Goal: Task Accomplishment & Management: Use online tool/utility

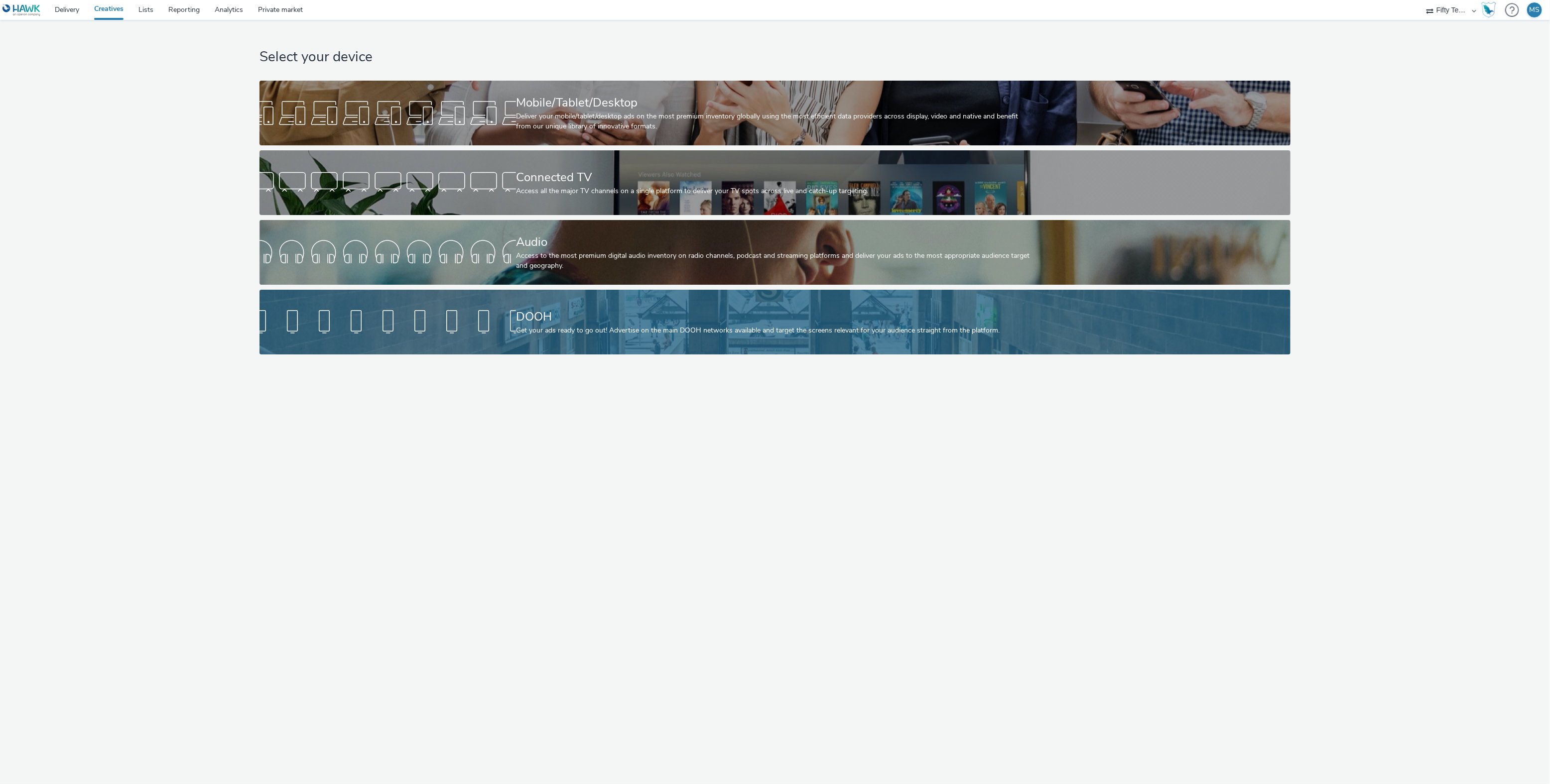
click at [439, 335] on div at bounding box center [388, 322] width 257 height 32
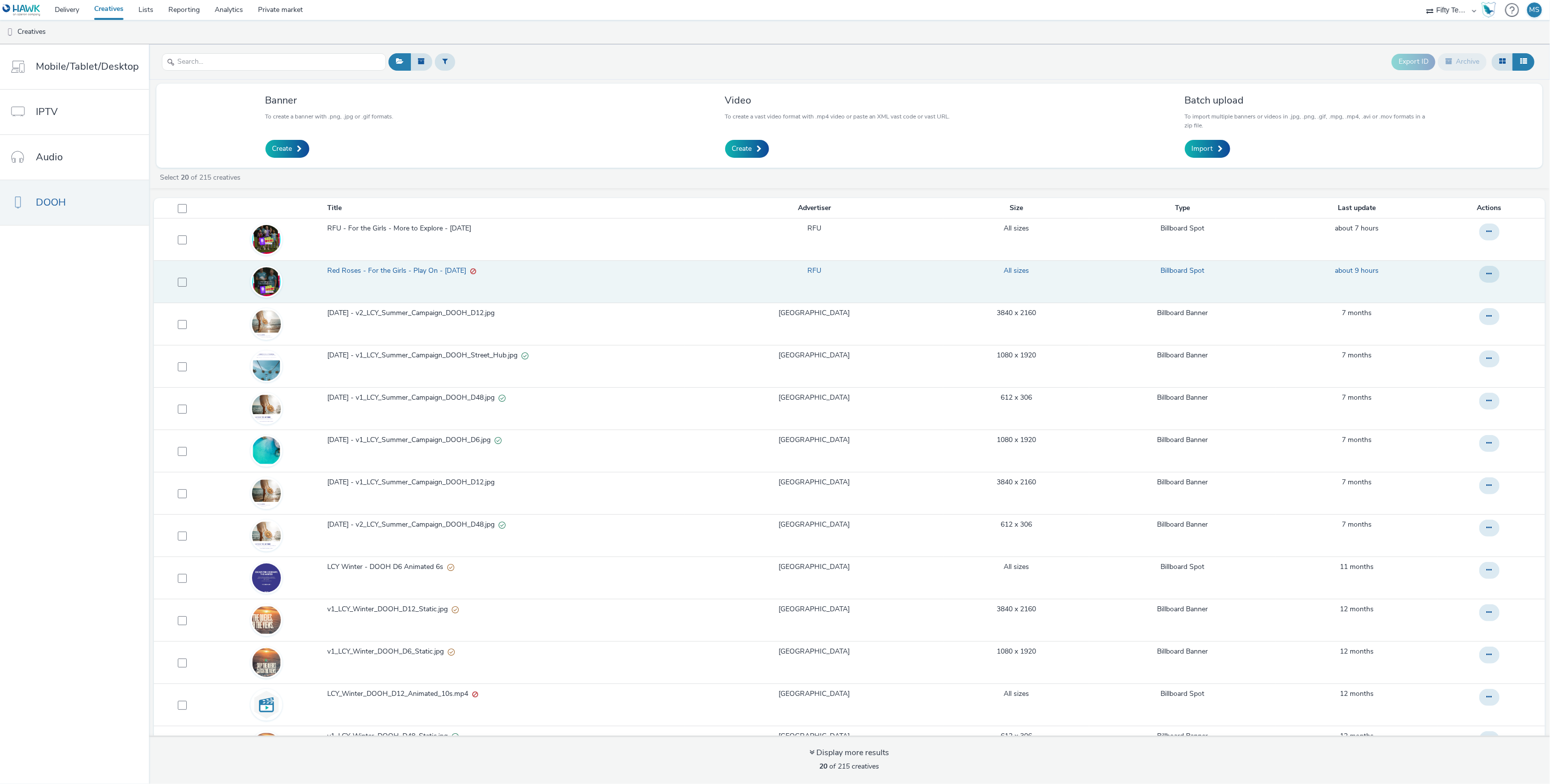
click at [438, 270] on span "Red Roses - For the Girls - Play On - [DATE]" at bounding box center [398, 271] width 143 height 10
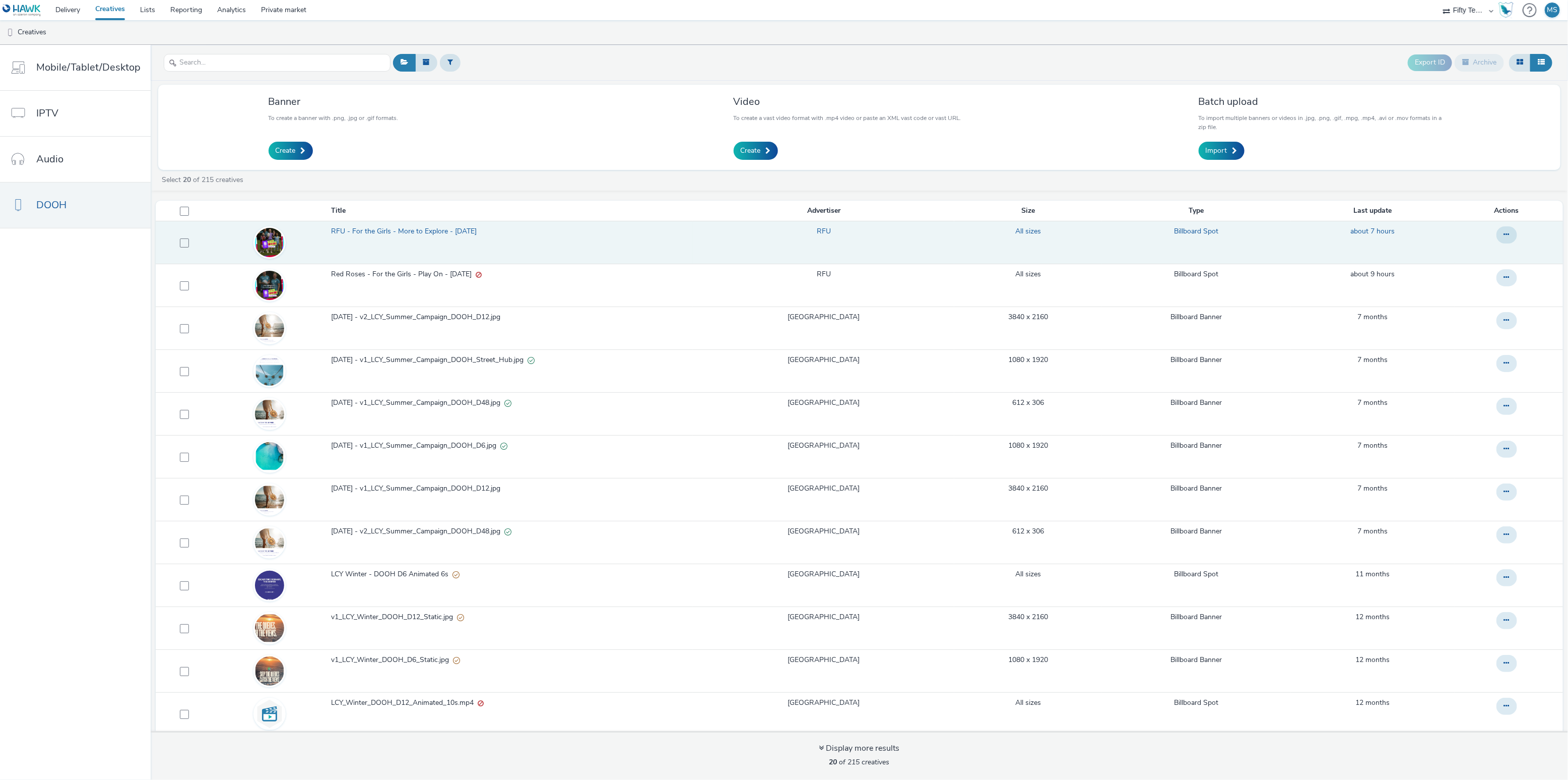
click at [460, 231] on span "RFU - For the Girls - More to Explore - [DATE]" at bounding box center [405, 231] width 150 height 10
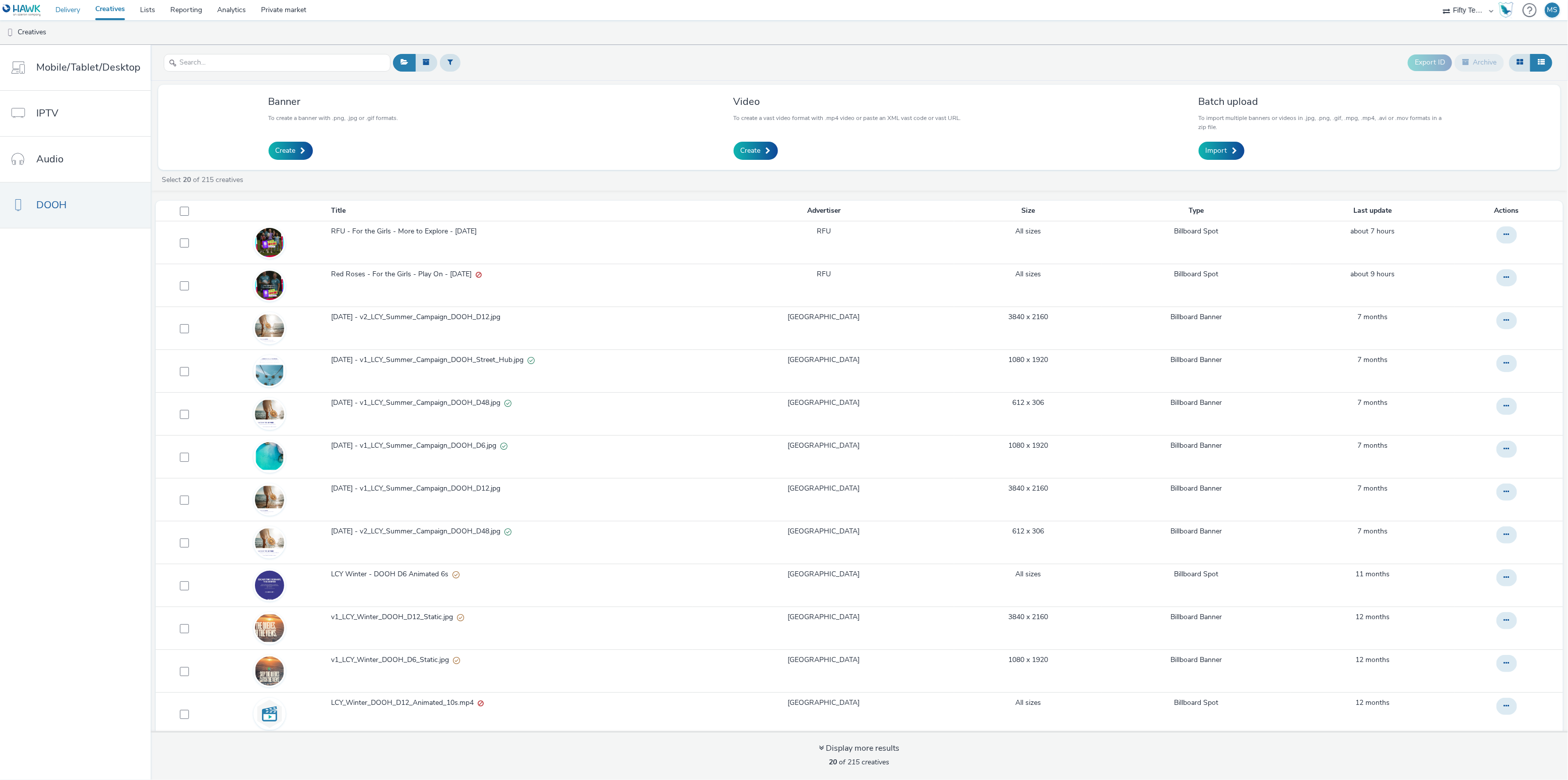
click at [73, 13] on link "Delivery" at bounding box center [68, 10] width 40 height 20
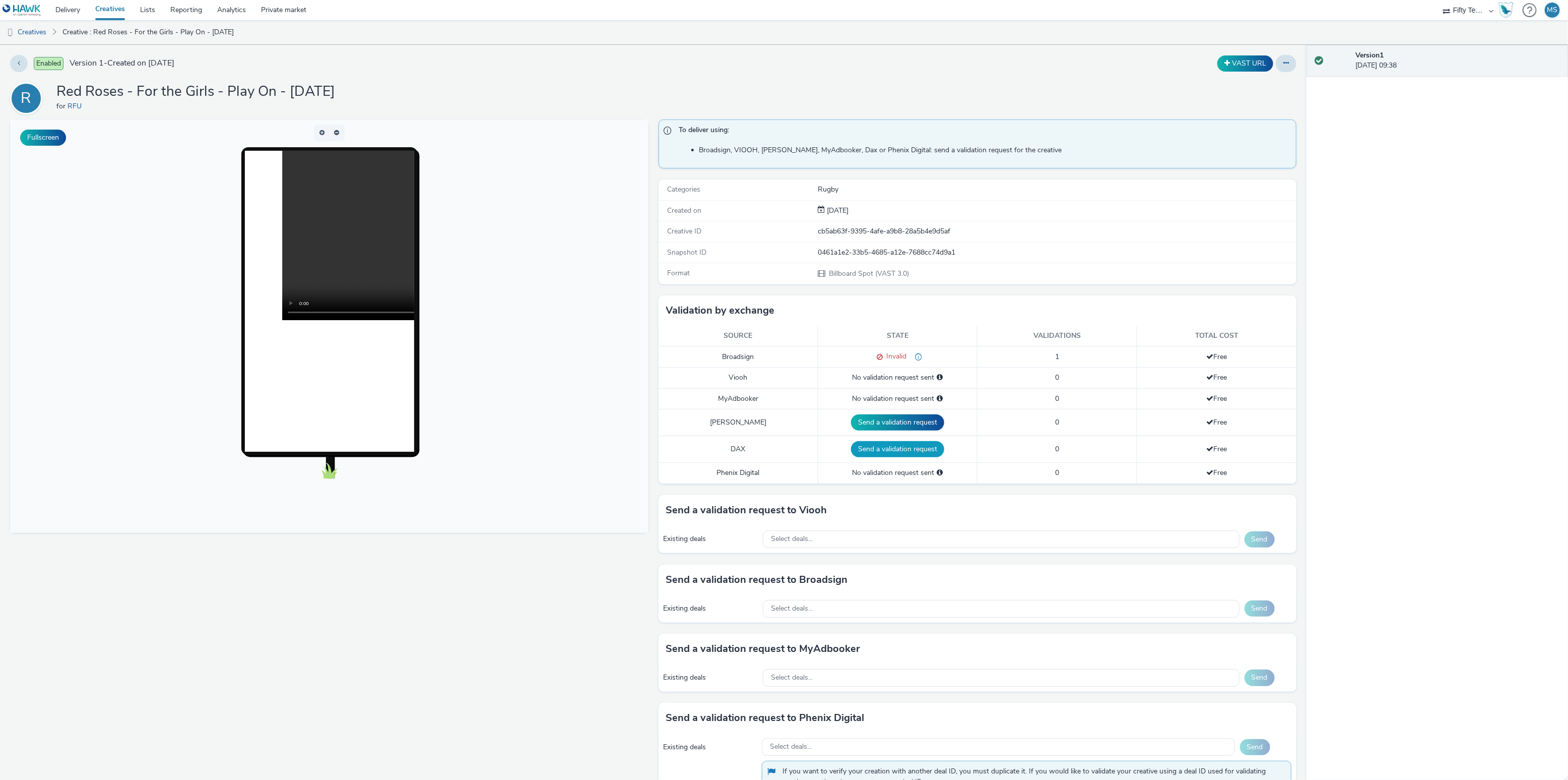
click at [887, 448] on button "Send a validation request" at bounding box center [897, 449] width 94 height 16
click at [896, 445] on button "Send a validation request" at bounding box center [897, 449] width 94 height 16
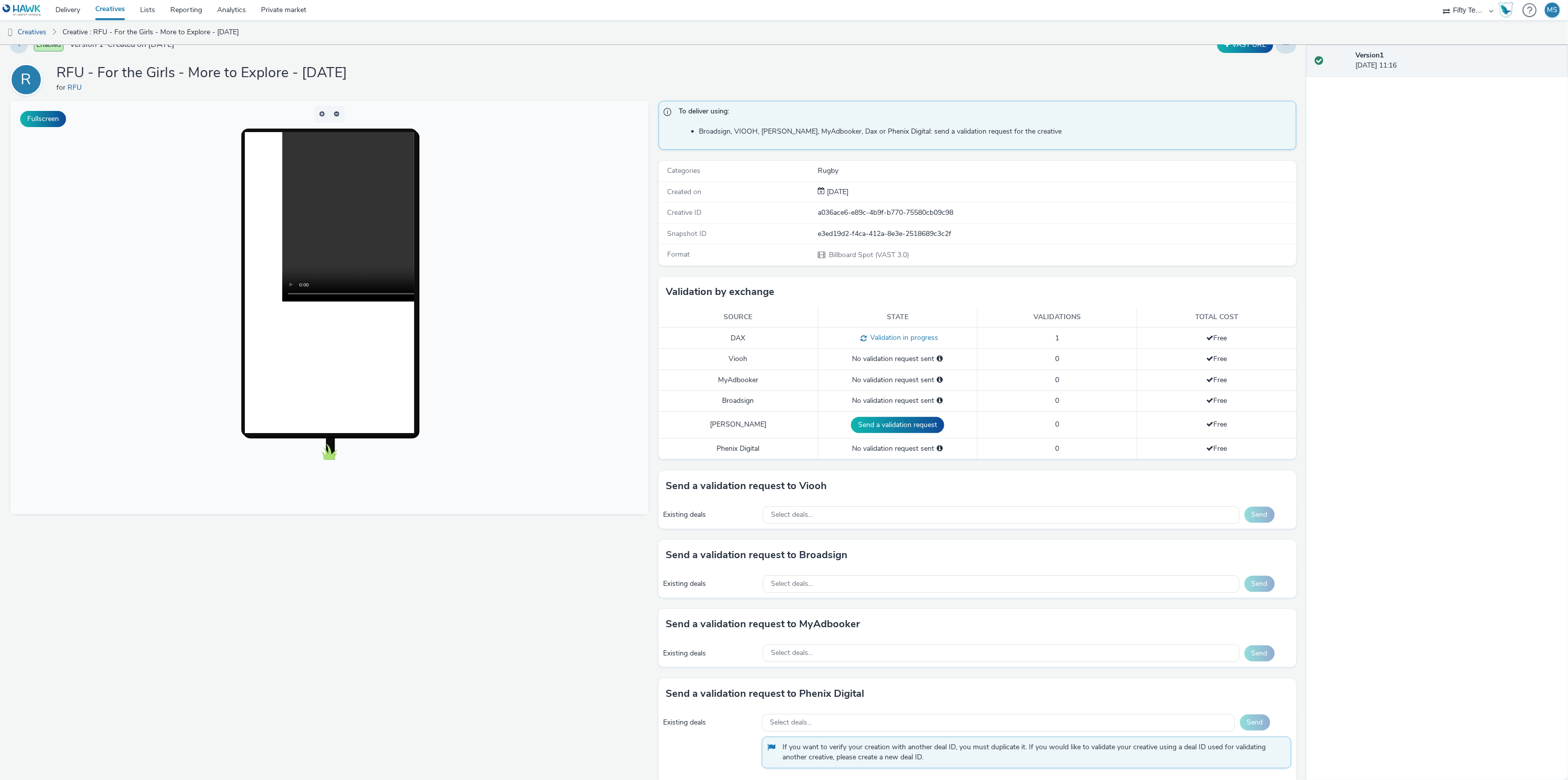
scroll to position [21, 0]
